Goal: Task Accomplishment & Management: Manage account settings

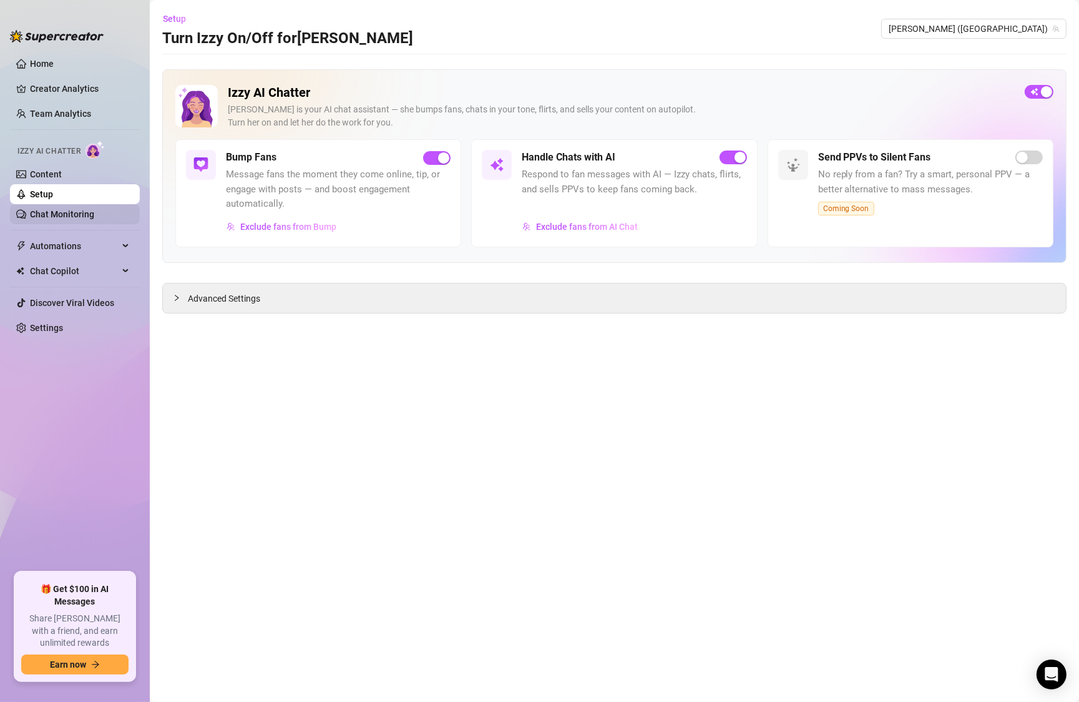
click at [72, 209] on link "Chat Monitoring" at bounding box center [62, 214] width 64 height 10
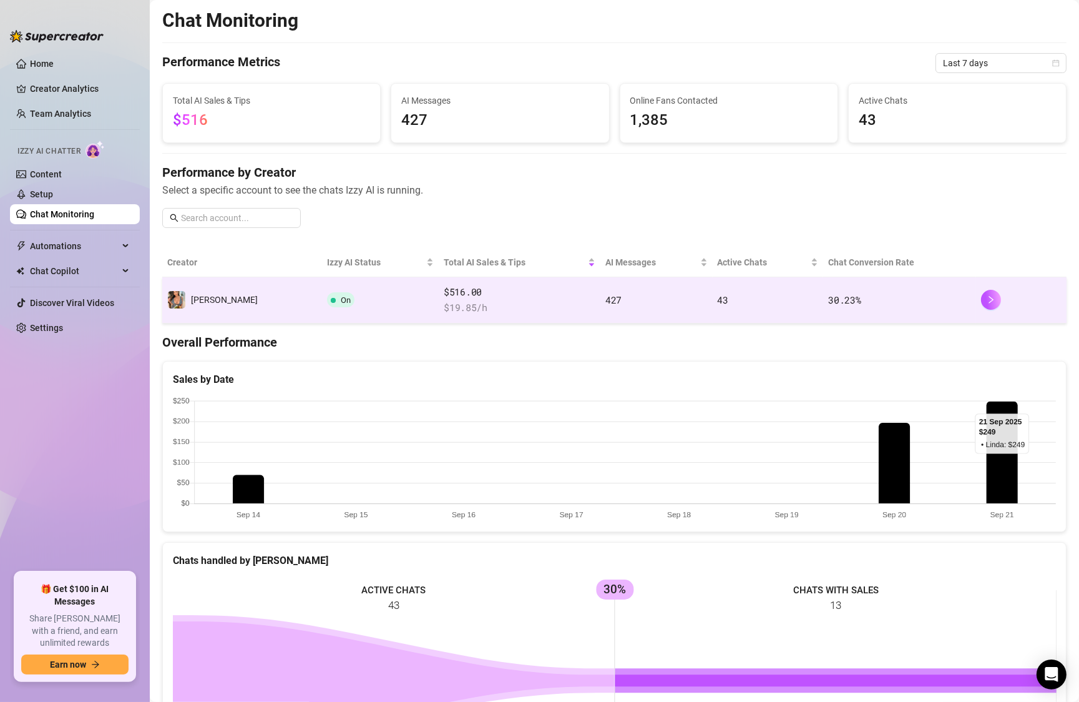
click at [250, 302] on td "[PERSON_NAME]" at bounding box center [242, 300] width 160 height 46
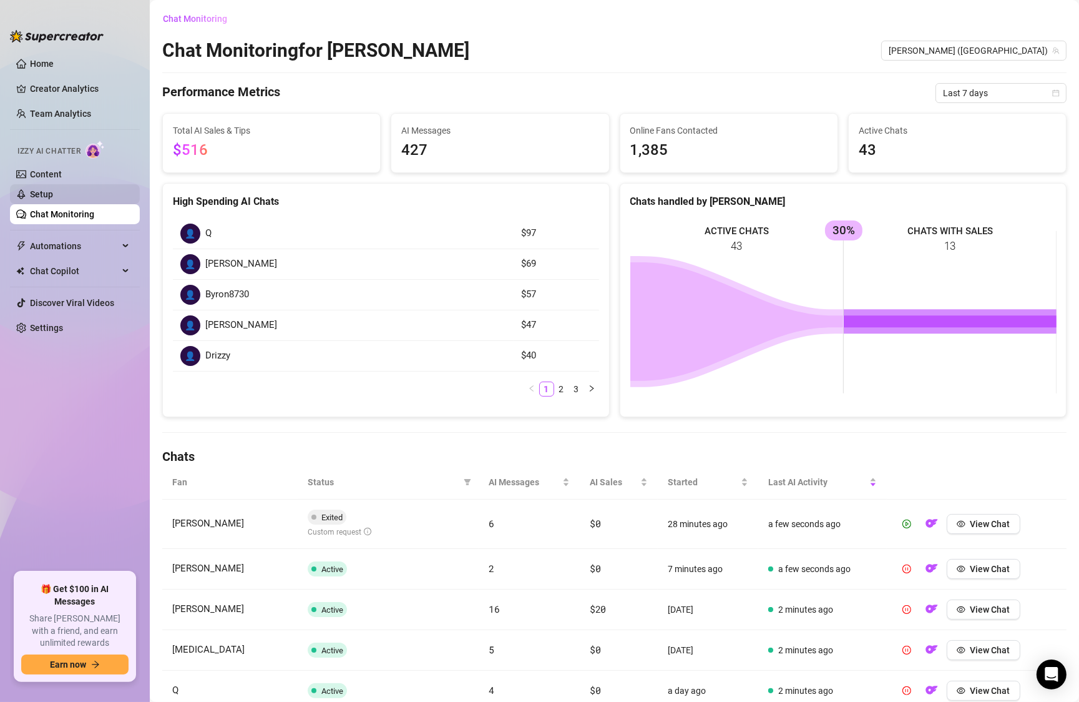
click at [50, 193] on link "Setup" at bounding box center [41, 194] width 23 height 10
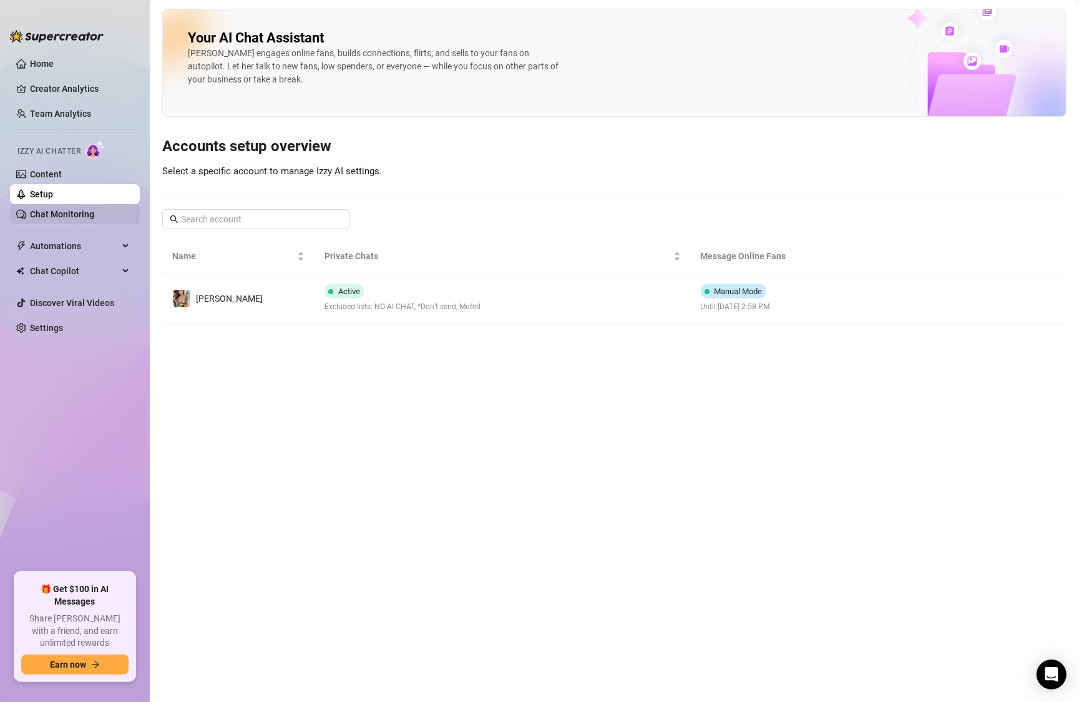
click at [39, 215] on link "Chat Monitoring" at bounding box center [62, 214] width 64 height 10
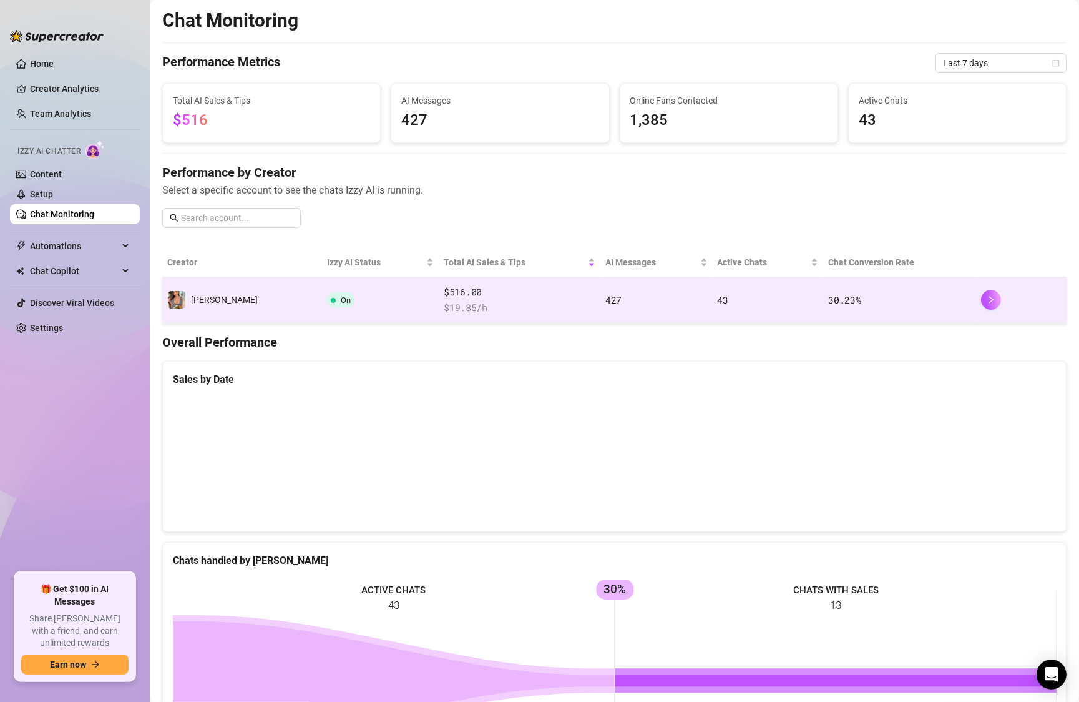
click at [223, 292] on td "[PERSON_NAME]" at bounding box center [242, 300] width 160 height 46
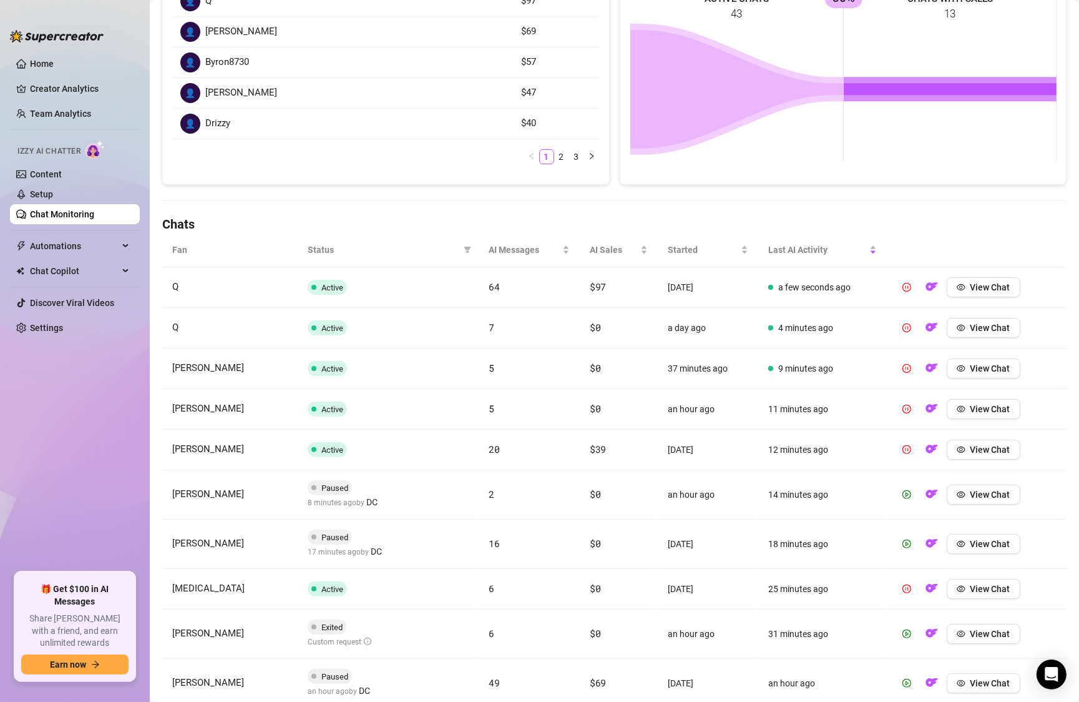
scroll to position [231, 0]
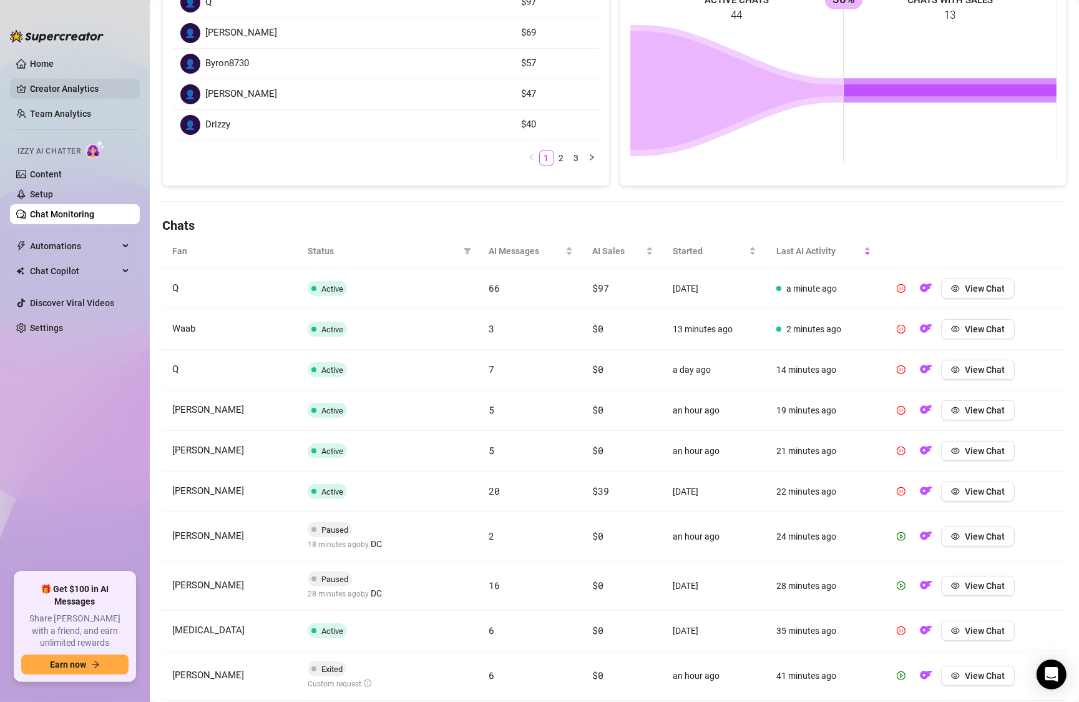
click at [46, 91] on link "Creator Analytics" at bounding box center [80, 89] width 100 height 20
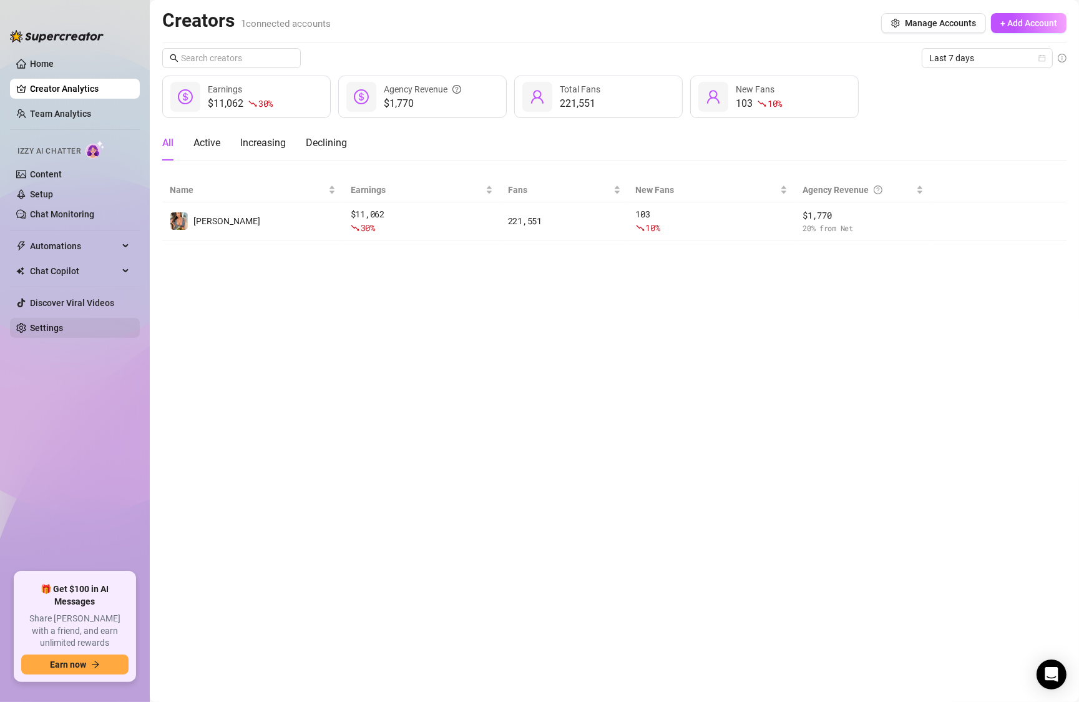
click at [37, 328] on link "Settings" at bounding box center [46, 328] width 33 height 10
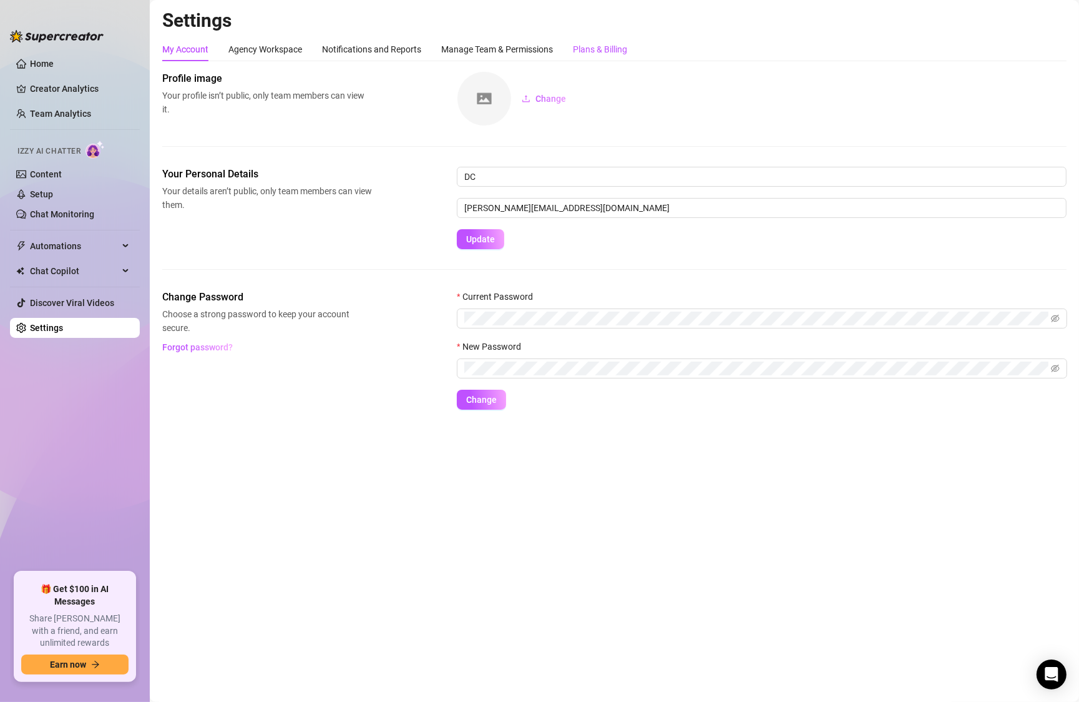
click at [614, 48] on div "Plans & Billing" at bounding box center [600, 49] width 54 height 14
